Goal: Transaction & Acquisition: Purchase product/service

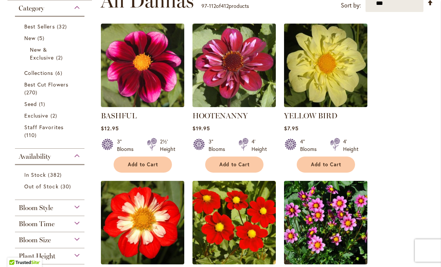
scroll to position [162, 0]
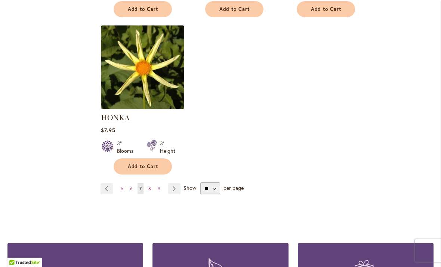
scroll to position [947, 0]
click at [149, 191] on link "Page 8" at bounding box center [150, 187] width 6 height 11
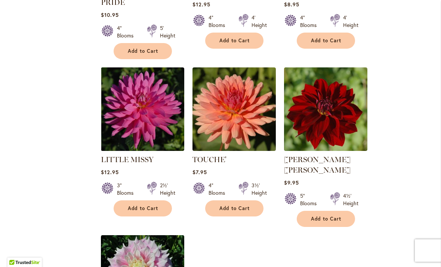
scroll to position [759, 0]
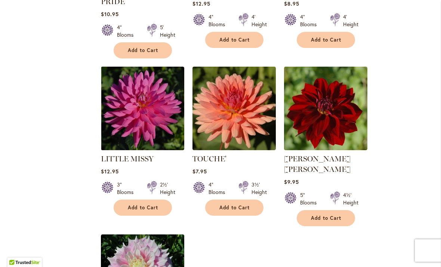
click at [246, 204] on span "Add to Cart" at bounding box center [234, 207] width 31 height 6
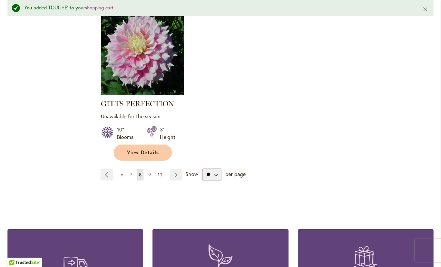
scroll to position [1005, 0]
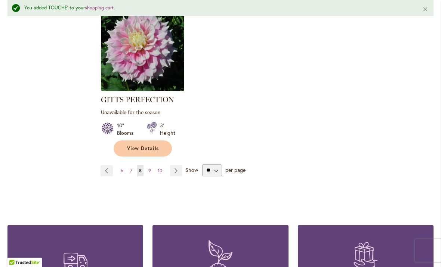
click at [152, 165] on link "Page 9" at bounding box center [150, 170] width 6 height 11
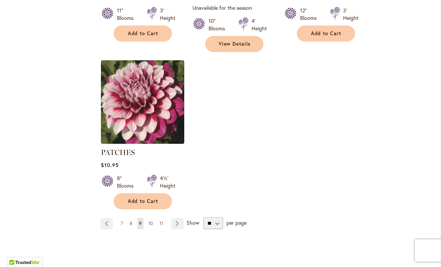
scroll to position [932, 0]
click at [154, 218] on link "Page 10" at bounding box center [151, 223] width 8 height 11
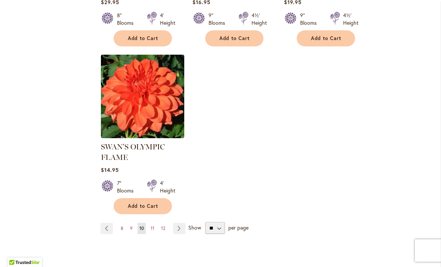
scroll to position [943, 0]
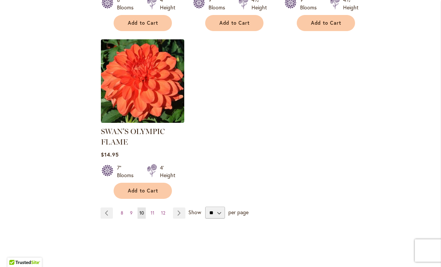
click at [153, 210] on span "11" at bounding box center [153, 213] width 4 height 6
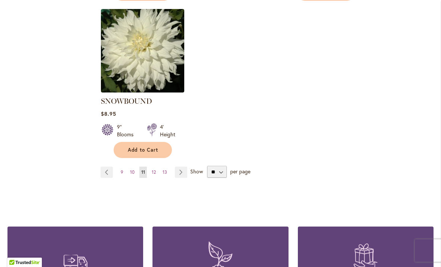
scroll to position [974, 0]
click at [155, 174] on span "12" at bounding box center [154, 172] width 4 height 6
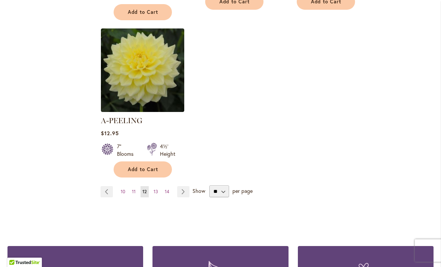
scroll to position [984, 0]
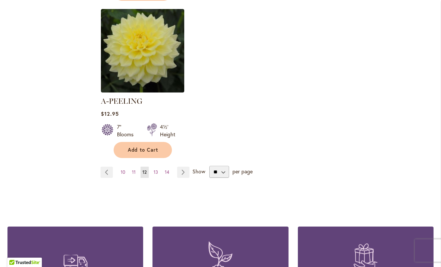
click at [156, 174] on span "13" at bounding box center [156, 172] width 4 height 6
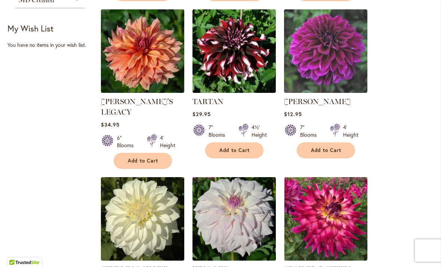
scroll to position [492, 0]
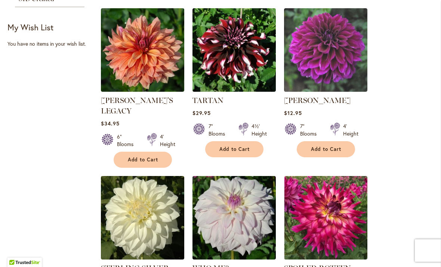
click at [242, 148] on span "Add to Cart" at bounding box center [234, 149] width 31 height 6
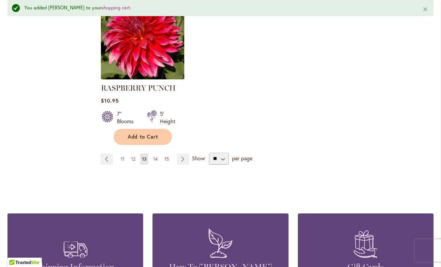
scroll to position [1009, 0]
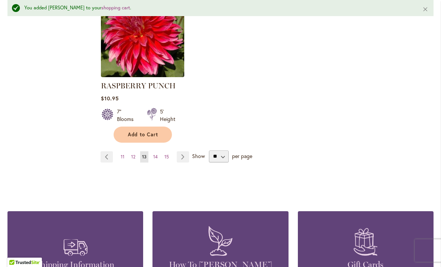
click at [159, 151] on link "Page 14" at bounding box center [155, 156] width 8 height 11
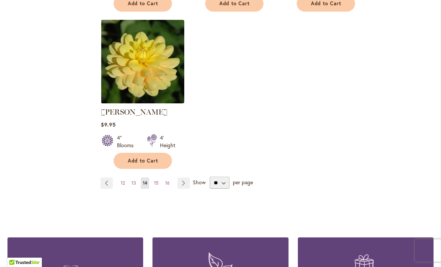
scroll to position [1032, 0]
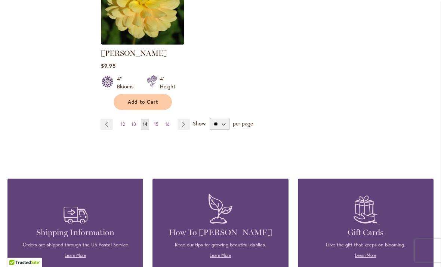
click at [156, 119] on link "Page 15" at bounding box center [156, 124] width 8 height 11
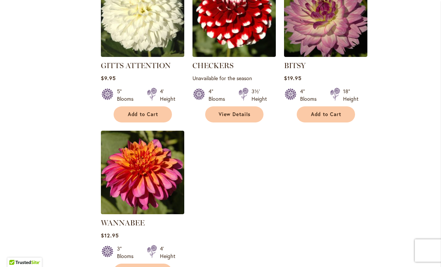
scroll to position [935, 0]
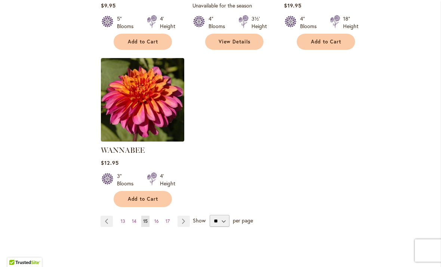
click at [157, 215] on link "Page 16" at bounding box center [157, 220] width 8 height 11
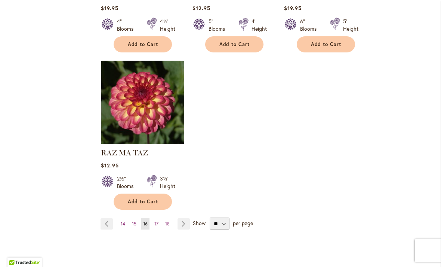
scroll to position [943, 0]
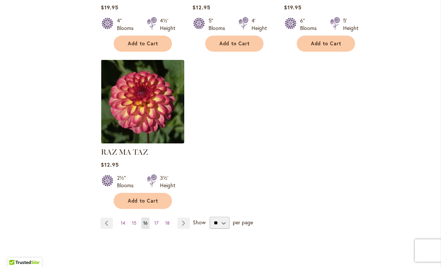
click at [159, 217] on link "Page 17" at bounding box center [157, 222] width 8 height 11
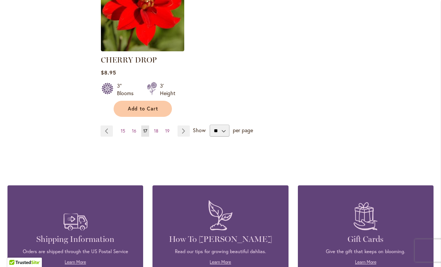
scroll to position [1040, 0]
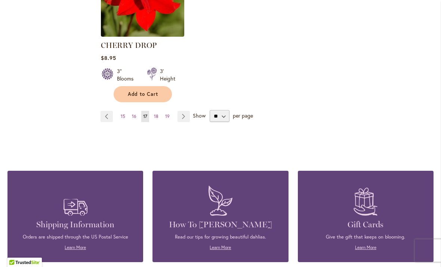
click at [159, 111] on link "Page 18" at bounding box center [156, 116] width 8 height 11
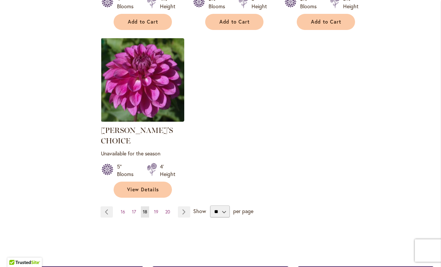
scroll to position [952, 0]
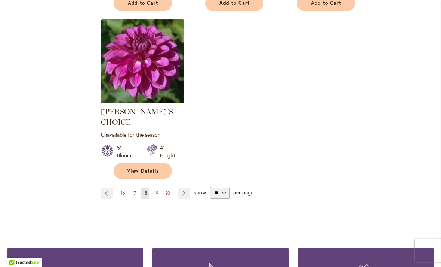
click at [156, 190] on span "19" at bounding box center [156, 193] width 4 height 6
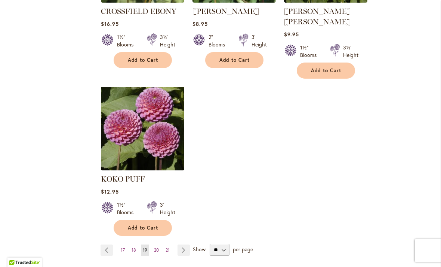
scroll to position [973, 0]
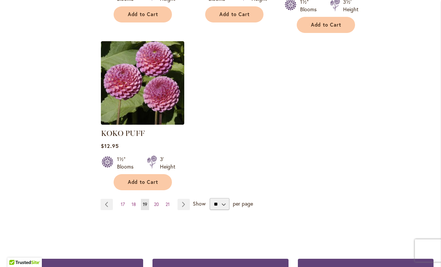
click at [155, 201] on span "20" at bounding box center [156, 204] width 5 height 6
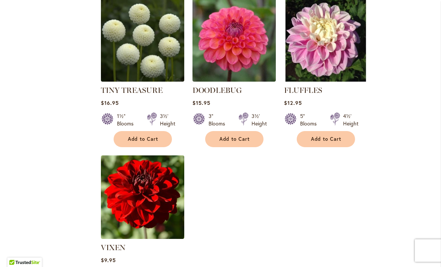
scroll to position [927, 0]
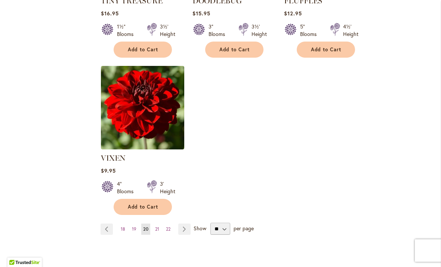
click at [156, 223] on link "Page 21" at bounding box center [157, 228] width 8 height 11
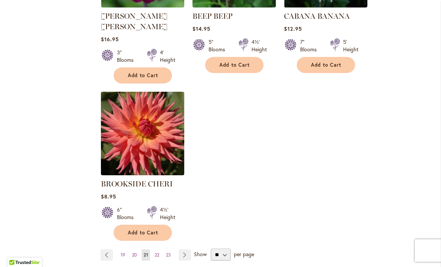
scroll to position [980, 0]
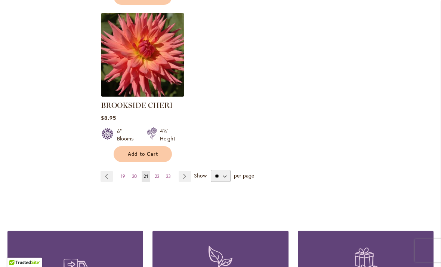
click at [158, 171] on link "Page 22" at bounding box center [157, 176] width 8 height 11
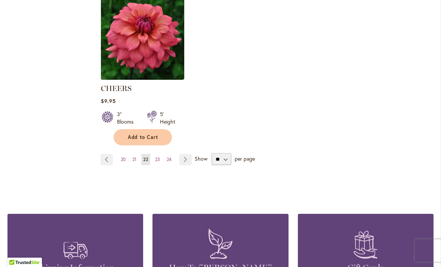
scroll to position [986, 0]
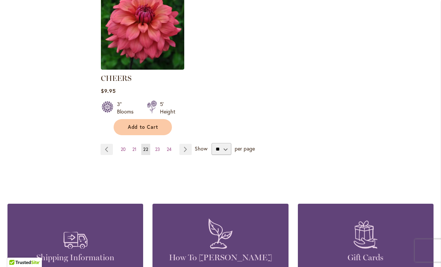
click at [160, 127] on button "Add to Cart" at bounding box center [143, 127] width 58 height 16
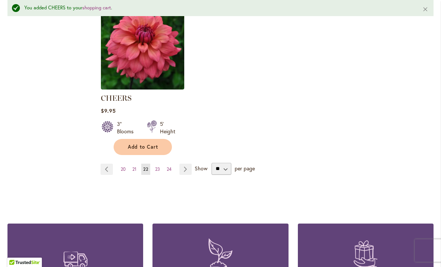
click at [156, 172] on link "Page 23" at bounding box center [157, 168] width 9 height 11
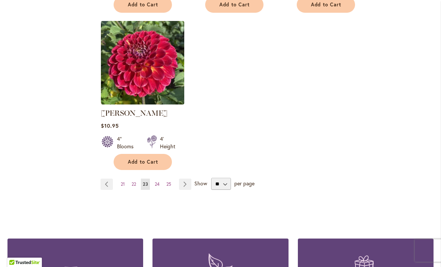
scroll to position [992, 0]
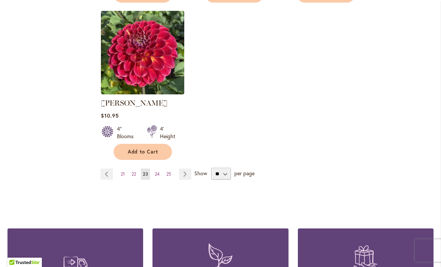
click at [158, 171] on span "24" at bounding box center [157, 174] width 5 height 6
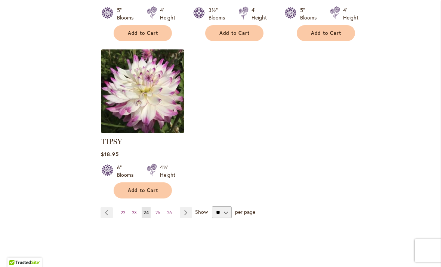
scroll to position [945, 0]
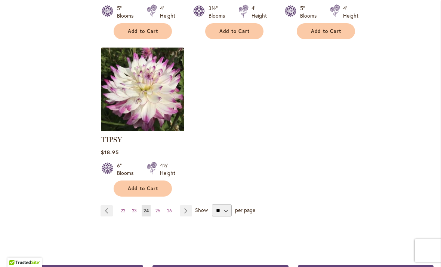
click at [160, 205] on link "Page 25" at bounding box center [158, 210] width 9 height 11
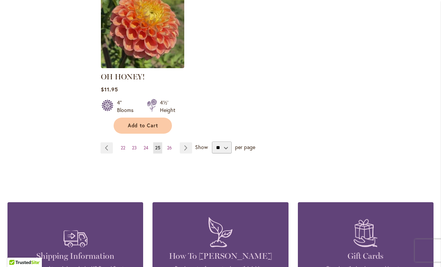
scroll to position [1015, 0]
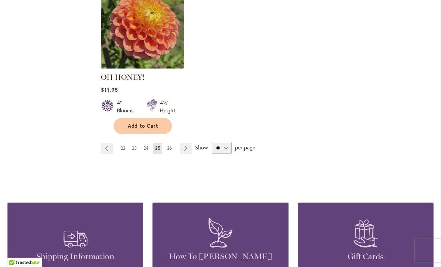
click at [172, 145] on span "26" at bounding box center [169, 148] width 5 height 6
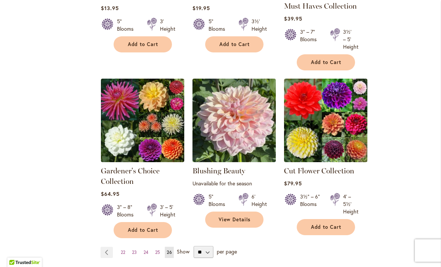
scroll to position [632, 0]
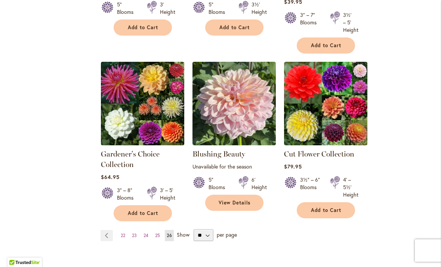
click at [344, 157] on link "Cut Flower Collection" at bounding box center [319, 153] width 70 height 9
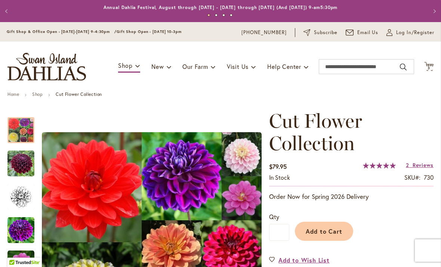
click at [431, 70] on icon "Cart .cls-1 { fill: #231f20; }" at bounding box center [428, 66] width 9 height 9
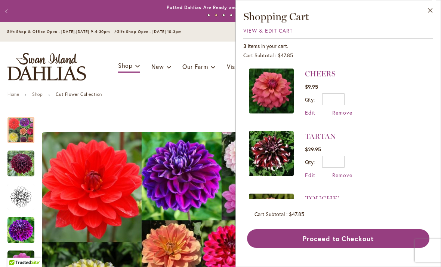
scroll to position [-1, 0]
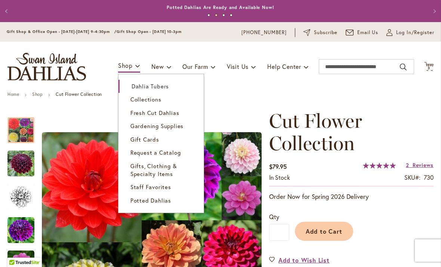
click at [156, 86] on span "Dahlia Tubers" at bounding box center [150, 85] width 37 height 7
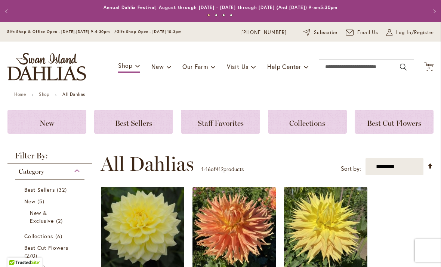
click at [428, 68] on span "3" at bounding box center [429, 67] width 3 height 5
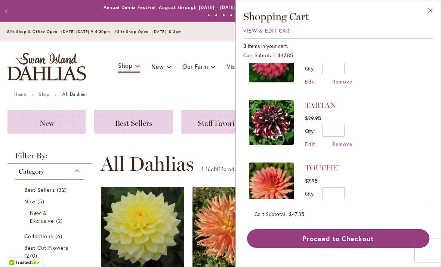
scroll to position [30, 0]
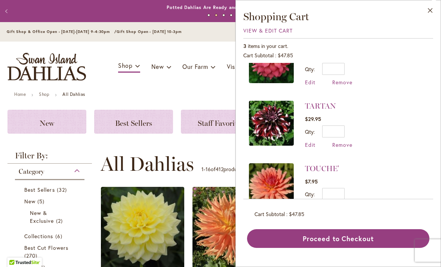
click at [432, 16] on button "Close" at bounding box center [430, 12] width 21 height 24
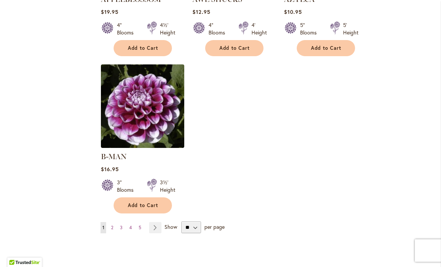
scroll to position [920, 0]
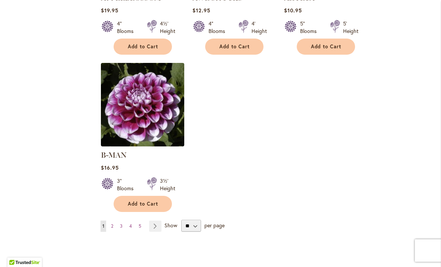
click at [114, 220] on link "Page 2" at bounding box center [112, 225] width 6 height 11
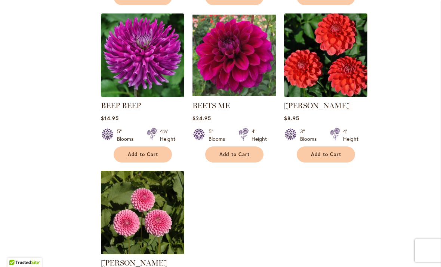
scroll to position [801, 0]
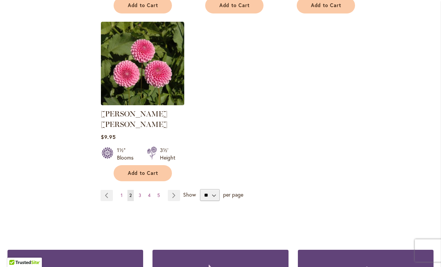
scroll to position [946, 0]
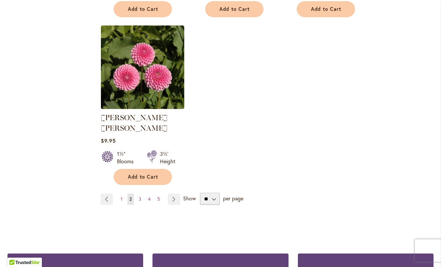
click at [137, 193] on link "Page 3" at bounding box center [140, 198] width 6 height 11
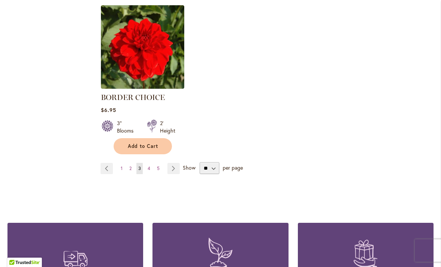
scroll to position [969, 0]
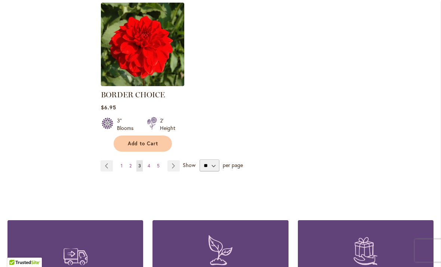
click at [151, 168] on link "Page 4" at bounding box center [149, 165] width 6 height 11
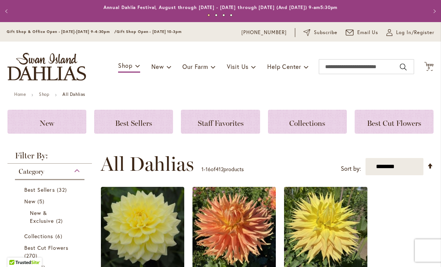
click at [408, 35] on span "Log In/Register" at bounding box center [415, 32] width 38 height 7
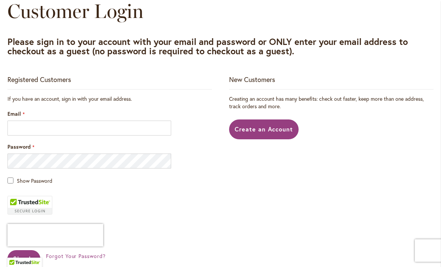
scroll to position [85, 0]
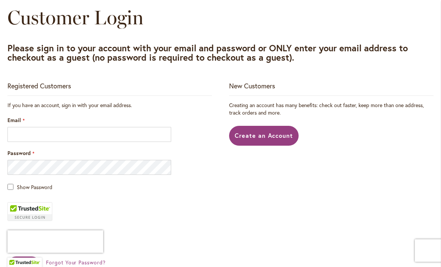
click at [284, 141] on link "Create an Account" at bounding box center [264, 136] width 70 height 20
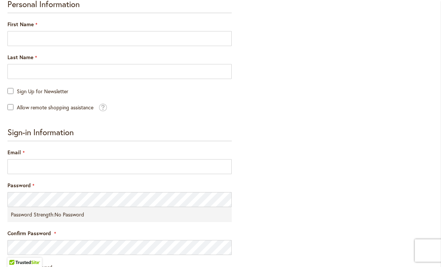
scroll to position [151, 0]
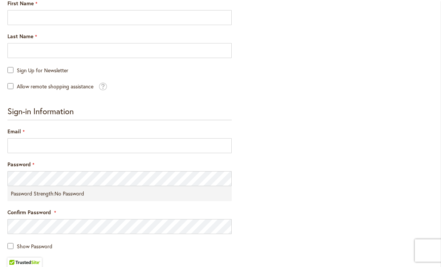
click at [107, 81] on span at bounding box center [103, 85] width 8 height 9
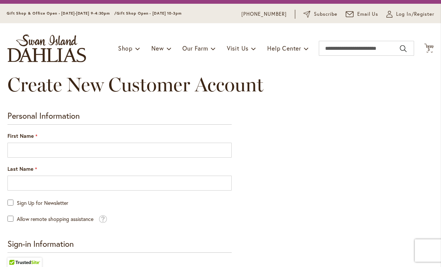
scroll to position [20, 0]
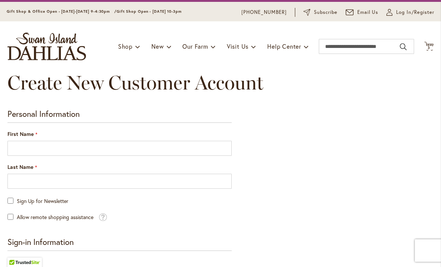
click at [85, 136] on div "First Name" at bounding box center [119, 142] width 224 height 25
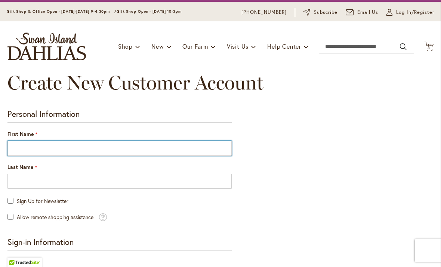
click at [101, 141] on input "First Name" at bounding box center [119, 148] width 224 height 15
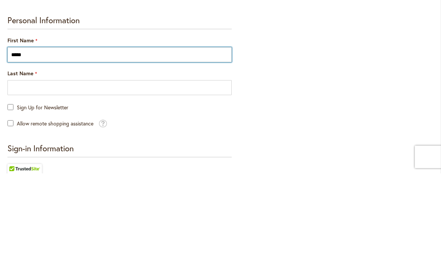
type input "*****"
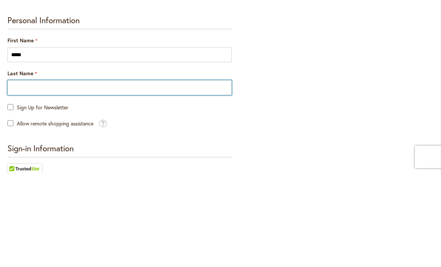
click at [129, 174] on input "Last Name" at bounding box center [119, 181] width 224 height 15
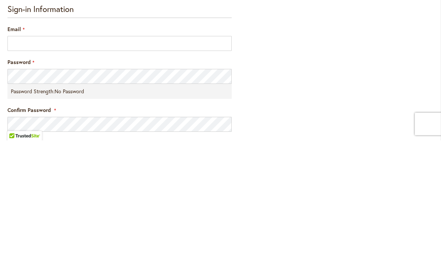
scroll to position [139, 0]
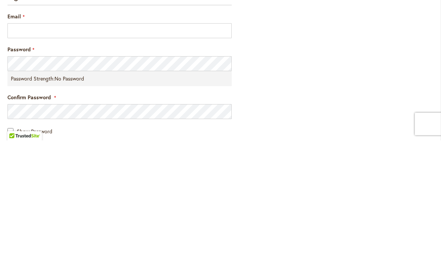
type input "******"
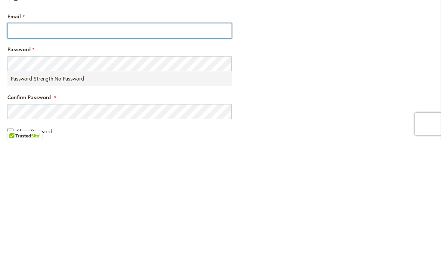
click at [165, 150] on input "Email" at bounding box center [119, 157] width 224 height 15
type input "**********"
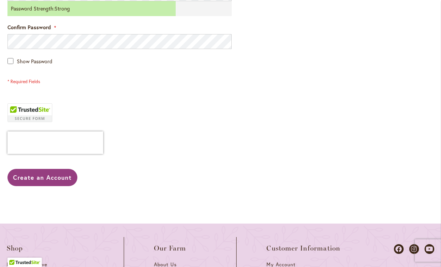
scroll to position [336, 0]
click at [58, 181] on button "Create an Account" at bounding box center [42, 176] width 70 height 17
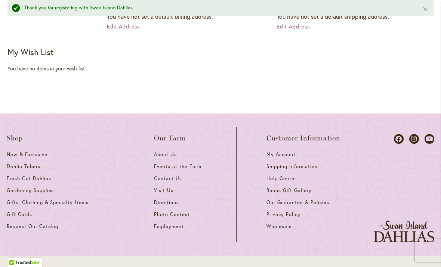
scroll to position [323, 0]
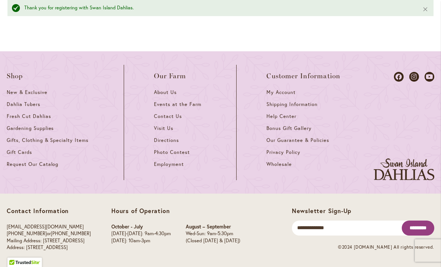
click at [33, 101] on span "Dahlia Tubers" at bounding box center [24, 104] width 34 height 6
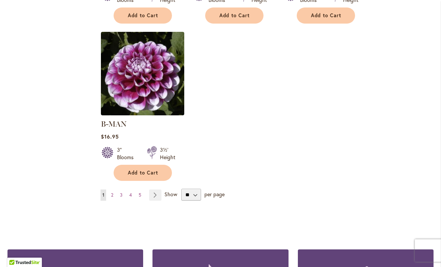
scroll to position [955, 0]
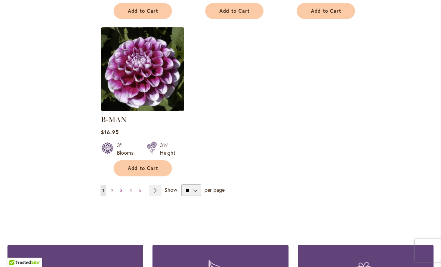
click at [113, 187] on span "2" at bounding box center [112, 190] width 2 height 6
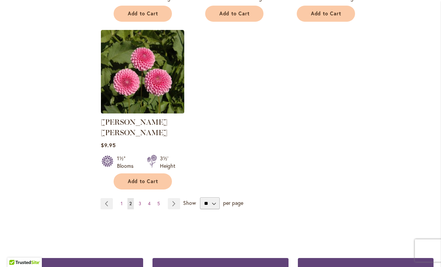
scroll to position [944, 0]
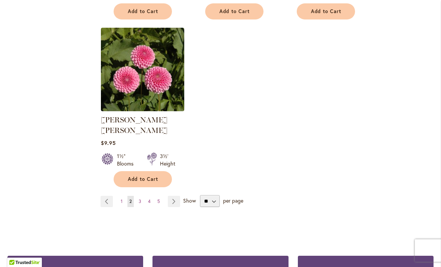
click at [142, 196] on link "Page 3" at bounding box center [140, 201] width 6 height 11
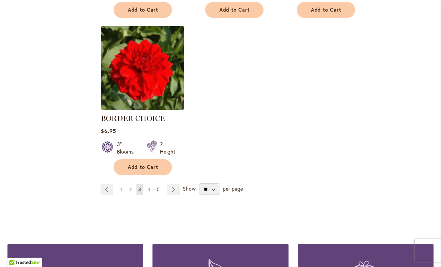
scroll to position [945, 0]
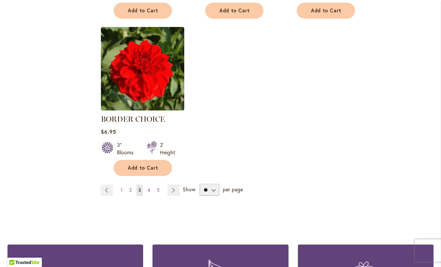
click at [150, 191] on link "Page 4" at bounding box center [149, 189] width 6 height 11
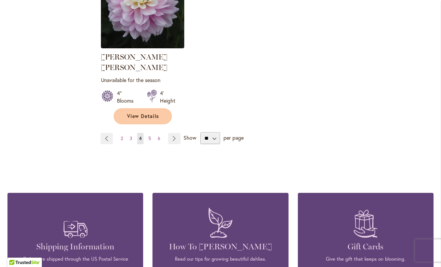
scroll to position [1017, 0]
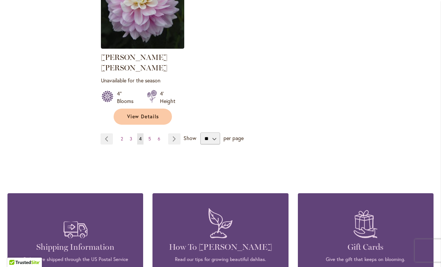
click at [152, 133] on link "Page 5" at bounding box center [150, 138] width 6 height 11
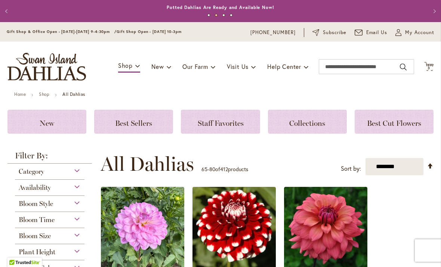
click at [427, 66] on span "3 3 items" at bounding box center [429, 68] width 7 height 4
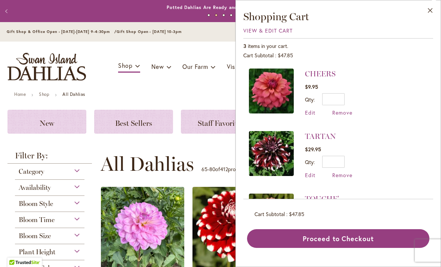
click at [438, 4] on button "Close" at bounding box center [430, 12] width 21 height 24
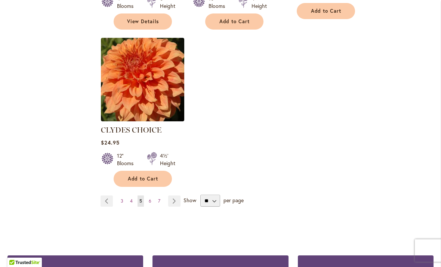
scroll to position [987, 0]
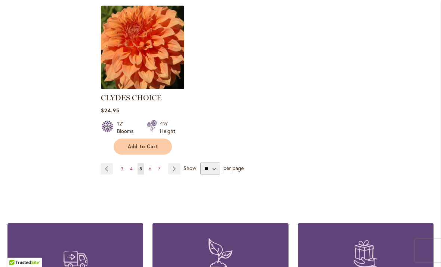
click at [149, 166] on span "6" at bounding box center [150, 169] width 3 height 6
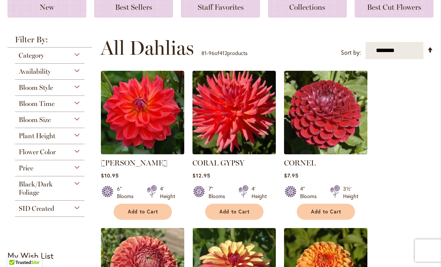
scroll to position [163, 0]
